Goal: Information Seeking & Learning: Learn about a topic

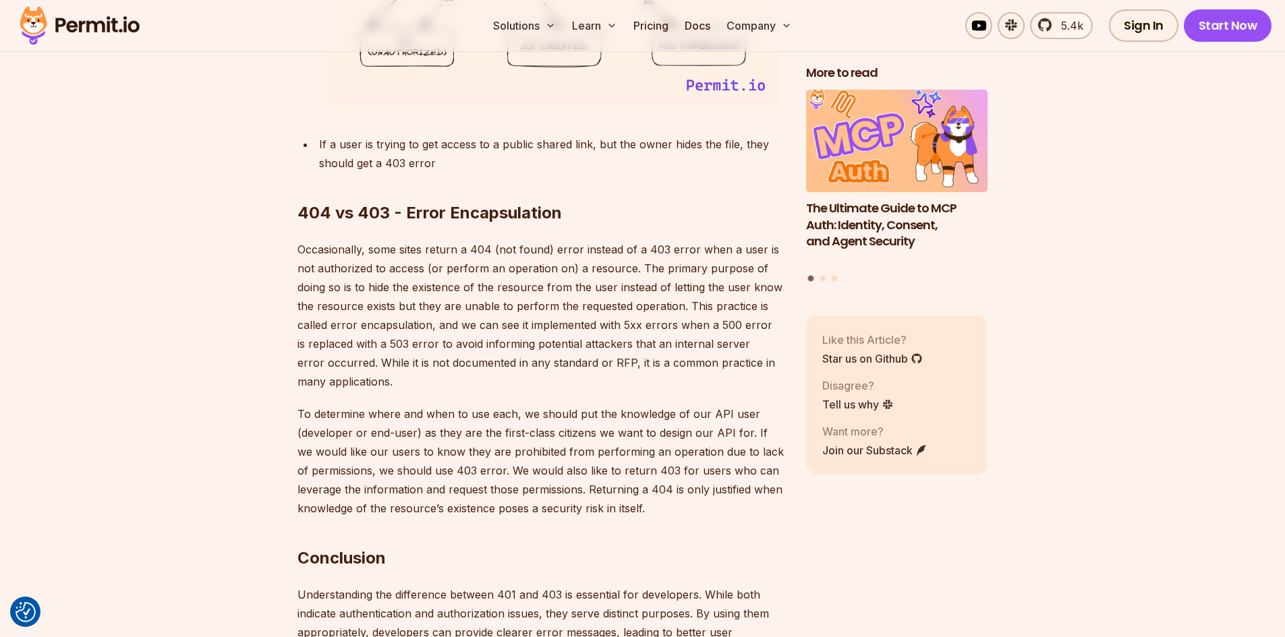
scroll to position [4587, 0]
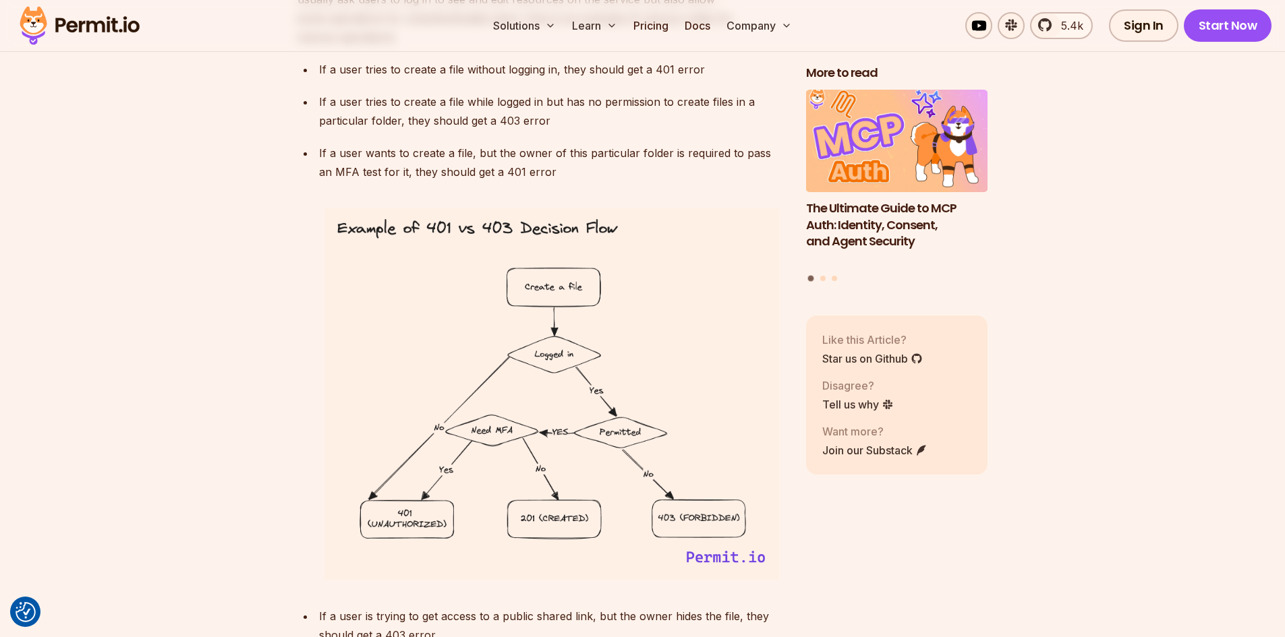
click at [733, 522] on img at bounding box center [551, 394] width 465 height 382
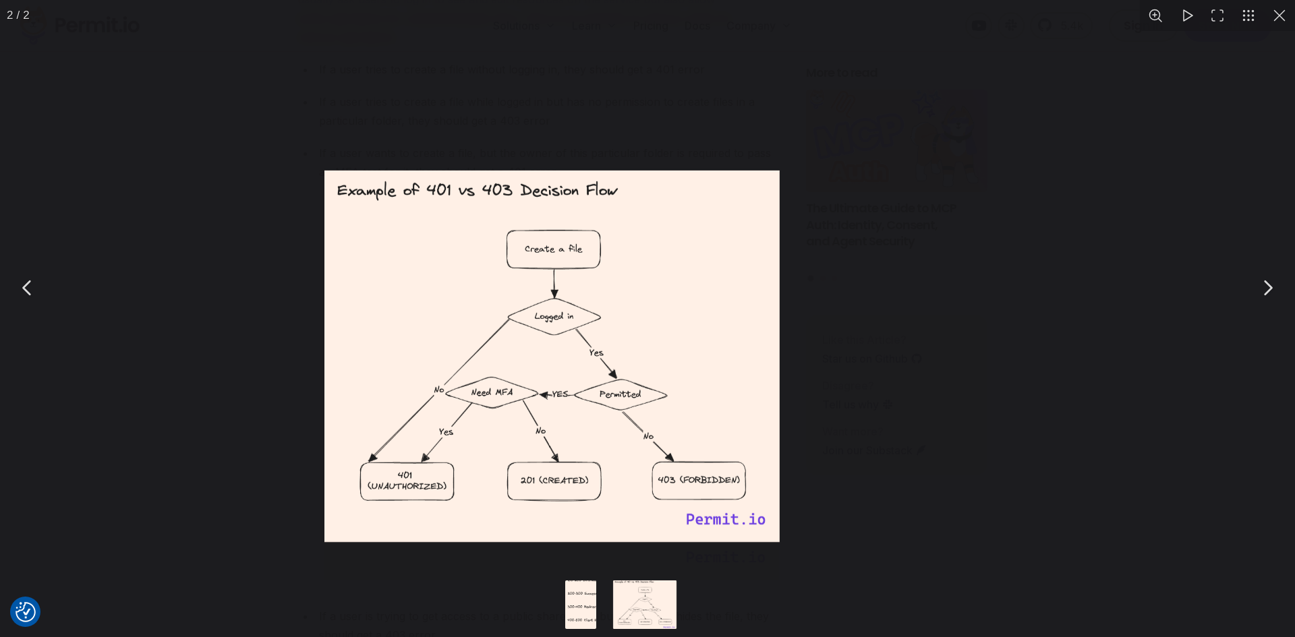
click at [733, 522] on img "You can close this modal content with the ESC key" at bounding box center [550, 356] width 465 height 382
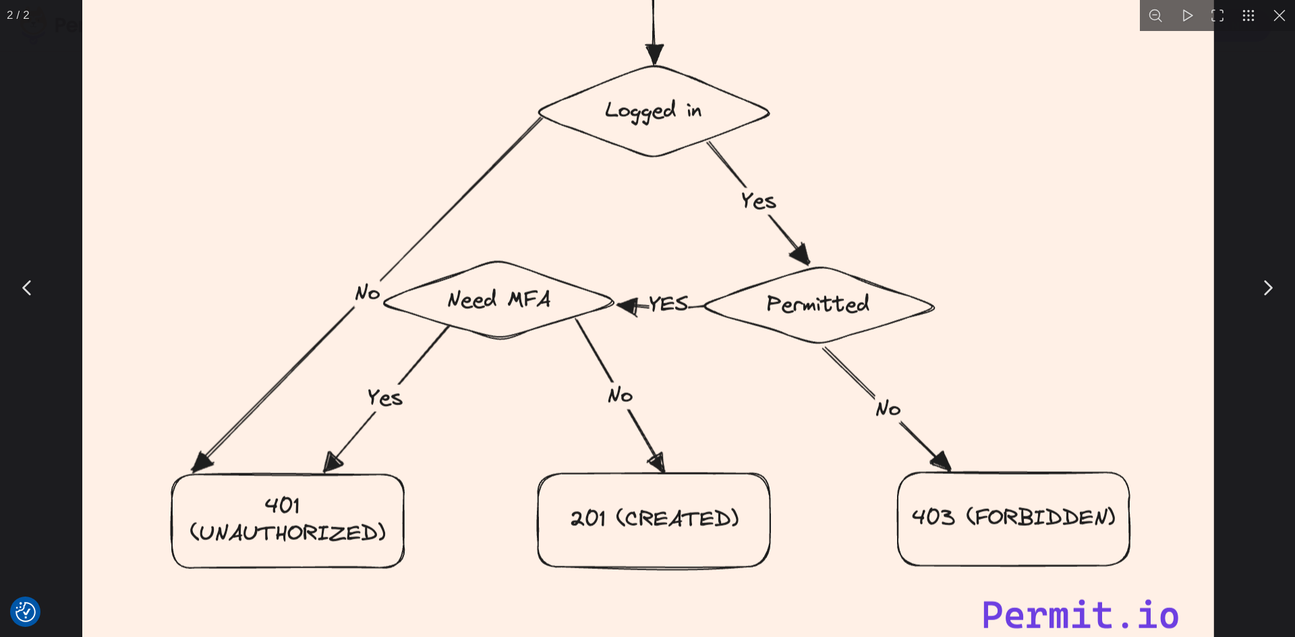
click at [807, 523] on img "You can close this modal content with the ESC key" at bounding box center [648, 209] width 1158 height 951
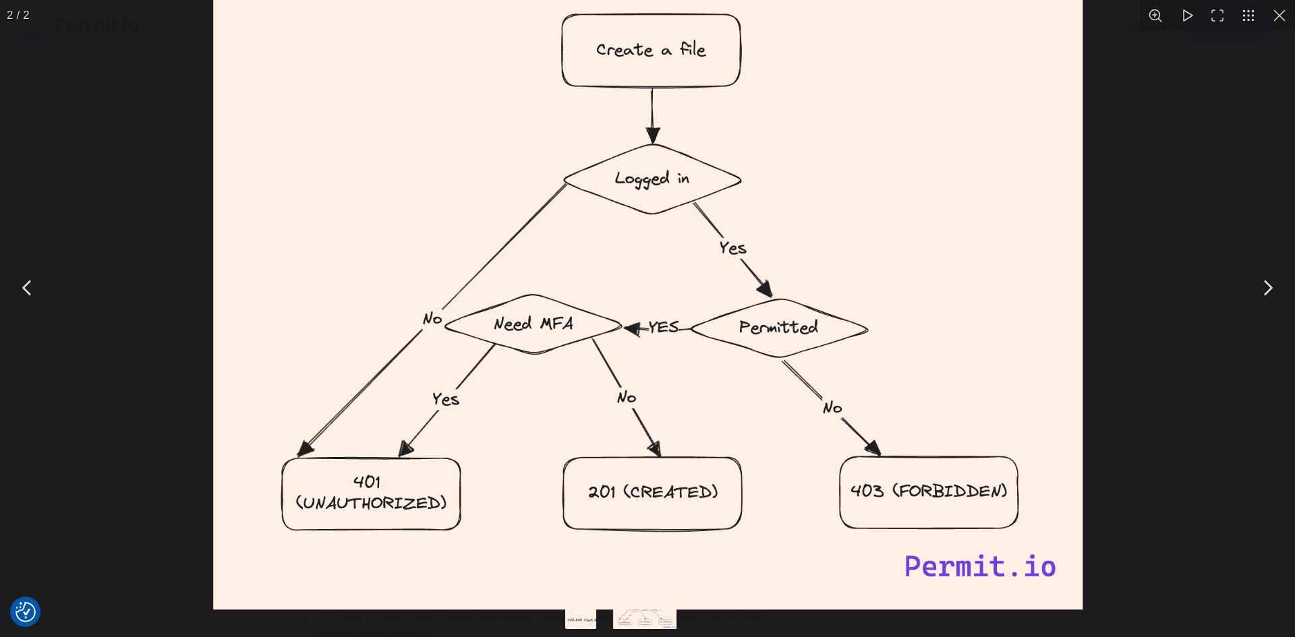
click at [807, 523] on img "You can close this modal content with the ESC key" at bounding box center [647, 254] width 890 height 730
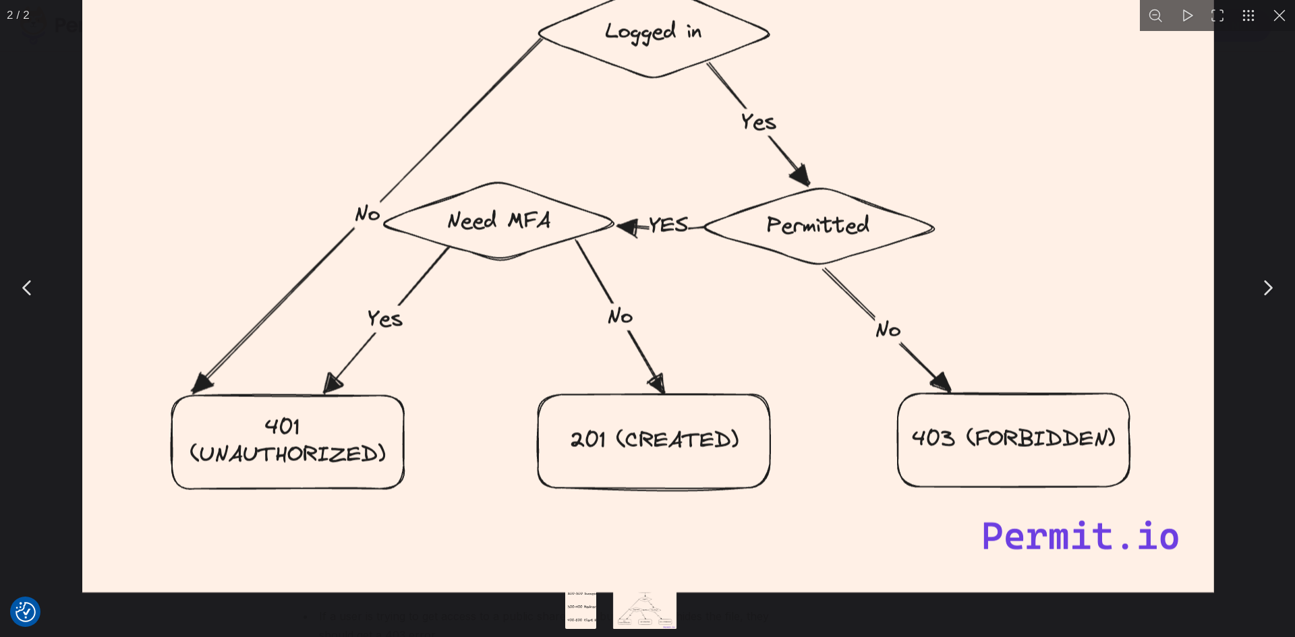
click at [1278, 18] on button "You can close this modal content with the ESC key" at bounding box center [1279, 15] width 31 height 31
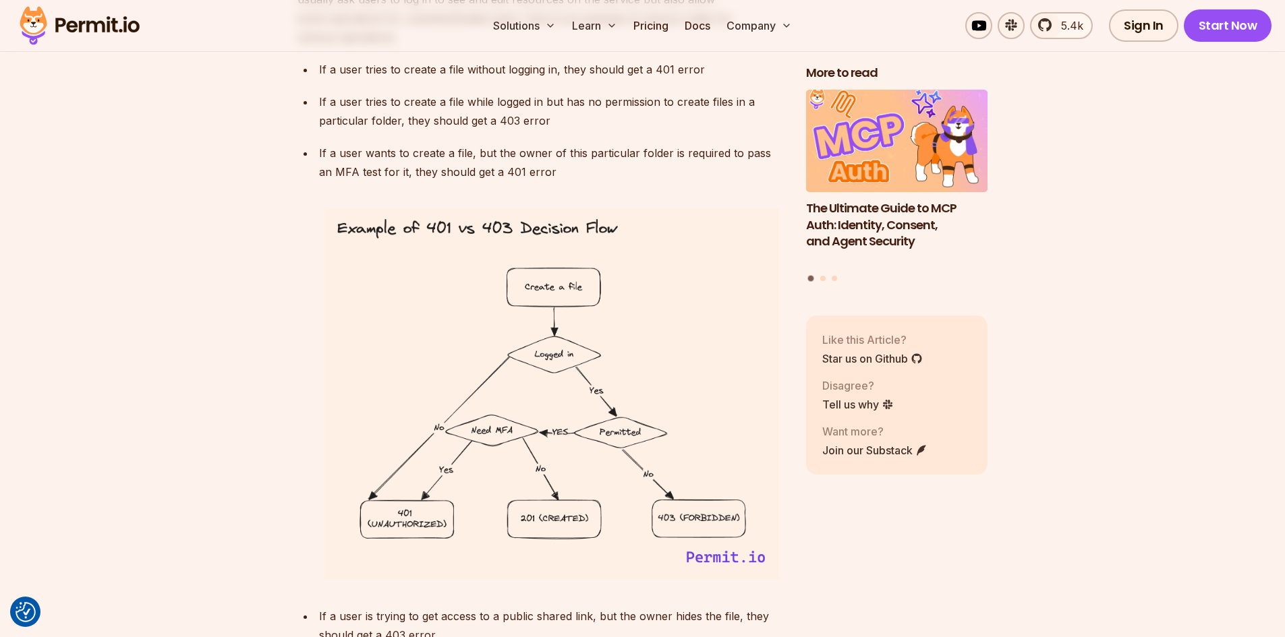
click at [733, 521] on img at bounding box center [551, 394] width 465 height 382
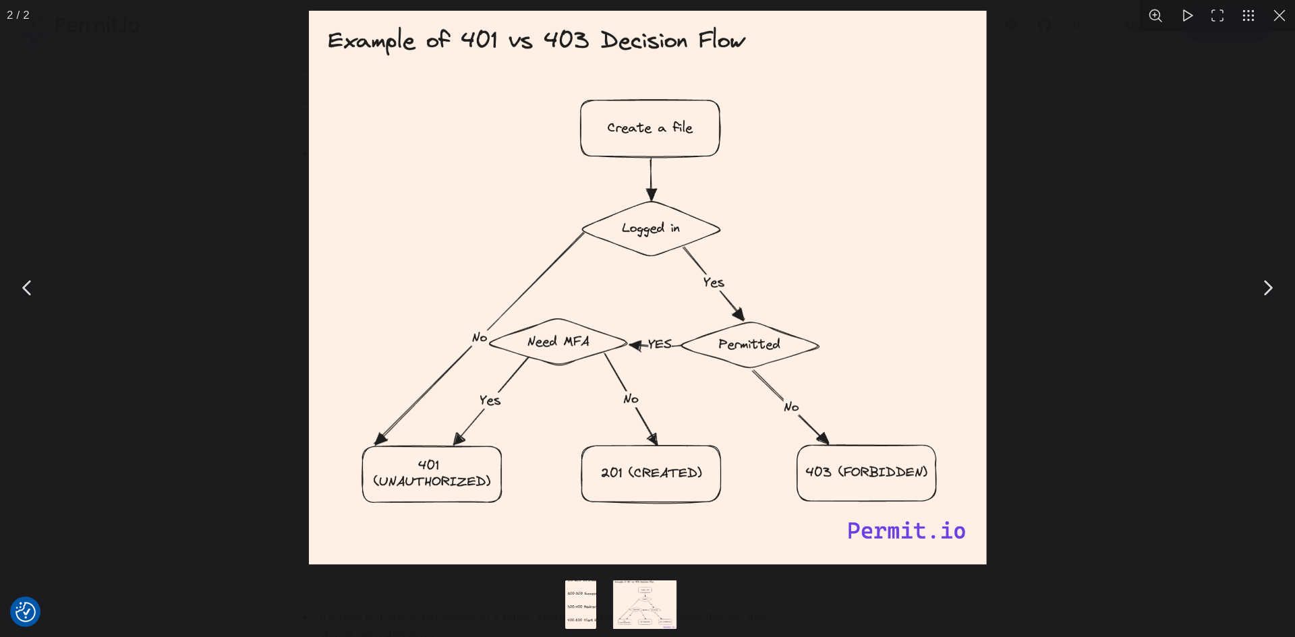
click at [584, 591] on button "Go to slide #1" at bounding box center [580, 605] width 65 height 49
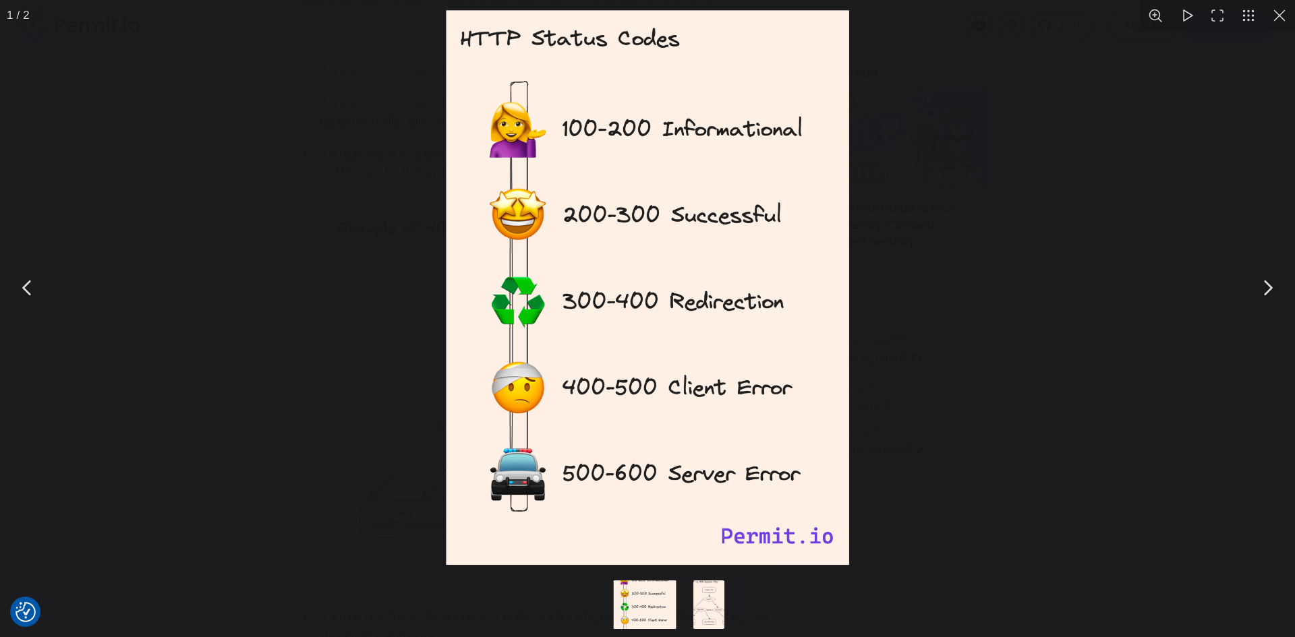
click at [714, 599] on button "Go to slide #2" at bounding box center [709, 605] width 65 height 49
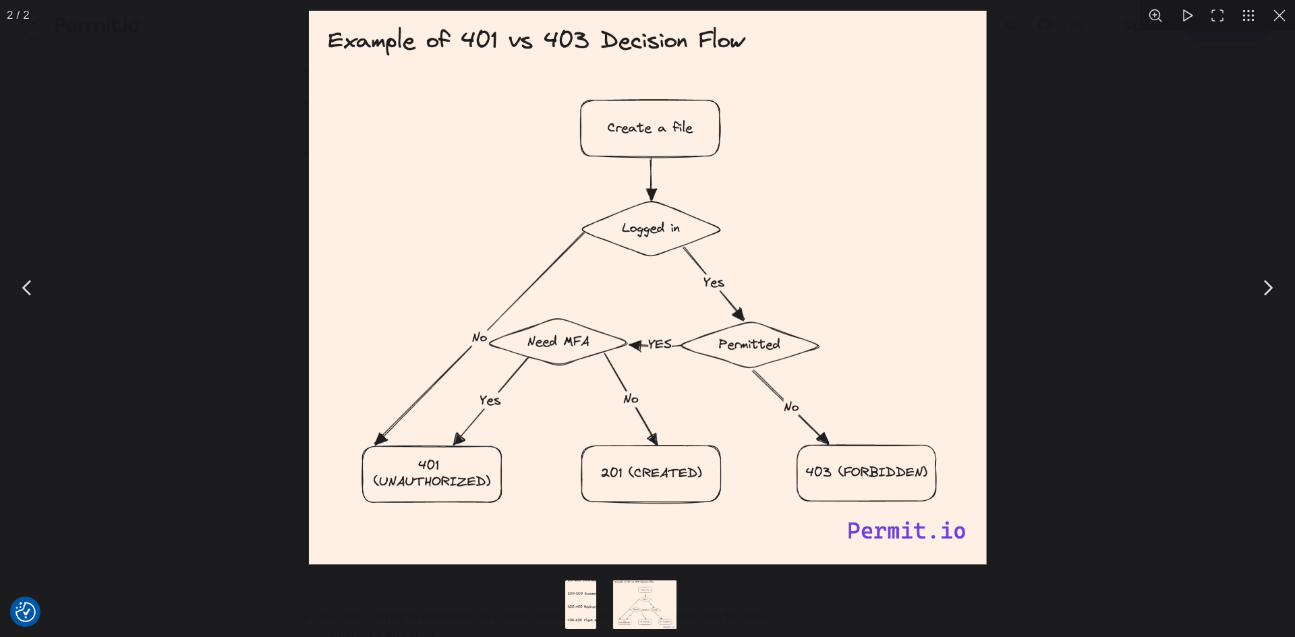
click at [1284, 9] on button "You can close this modal content with the ESC key" at bounding box center [1279, 15] width 31 height 31
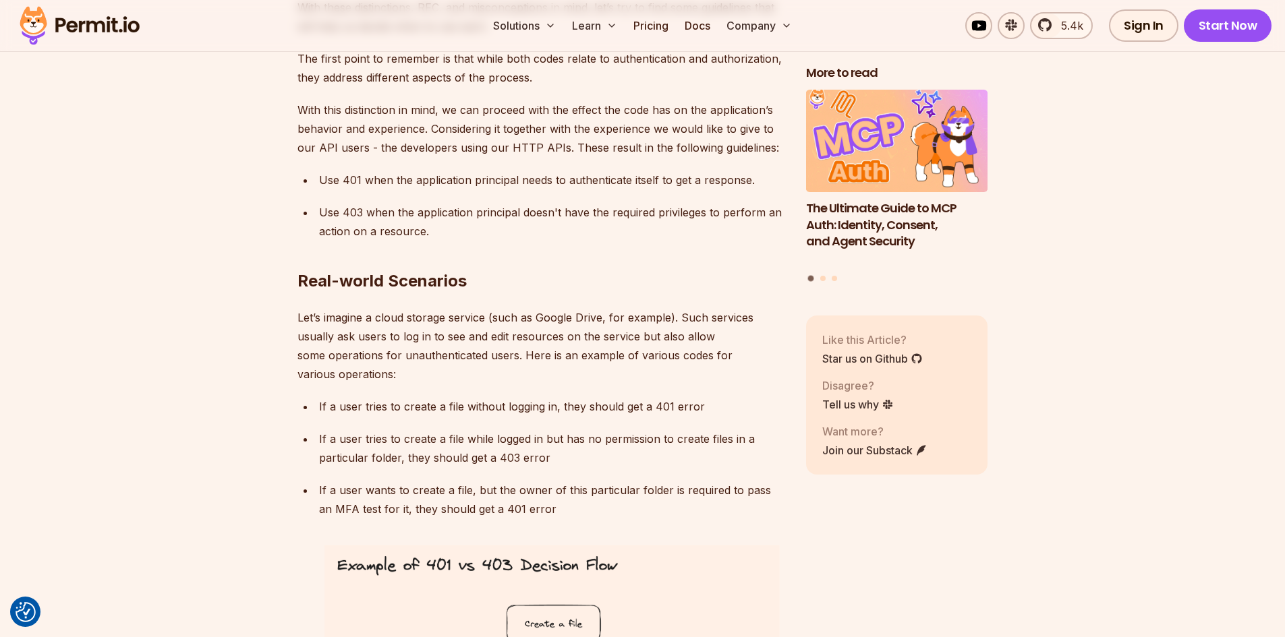
scroll to position [4519, 0]
